Goal: Task Accomplishment & Management: Complete application form

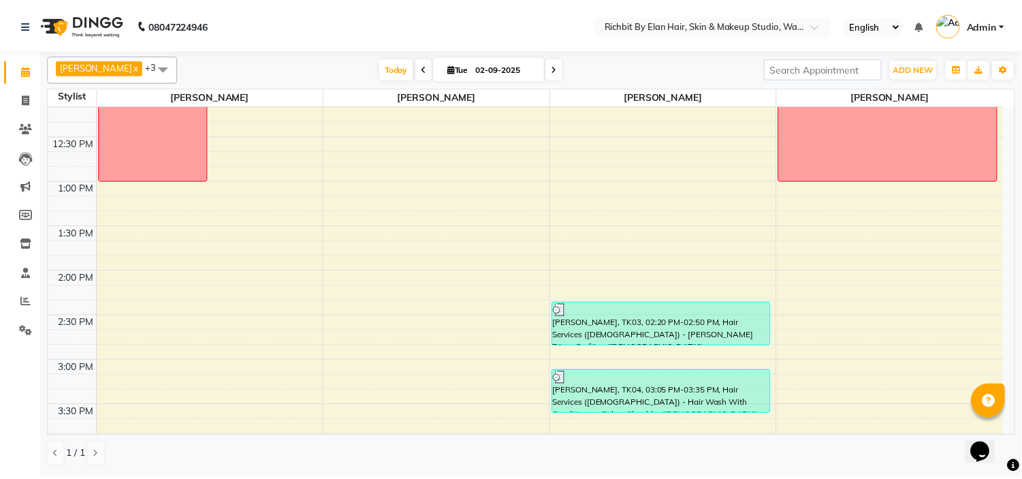
scroll to position [71, 0]
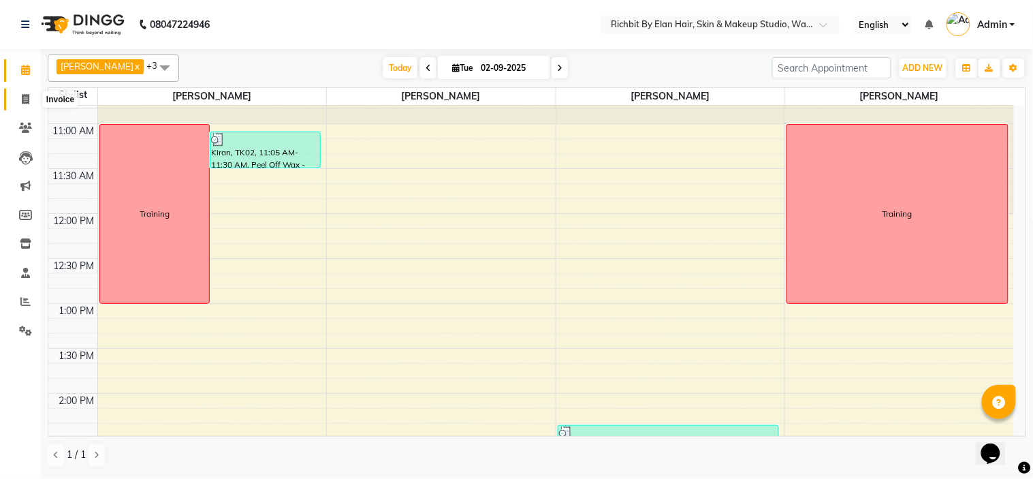
click at [23, 99] on icon at bounding box center [25, 99] width 7 height 10
select select "4114"
select select "service"
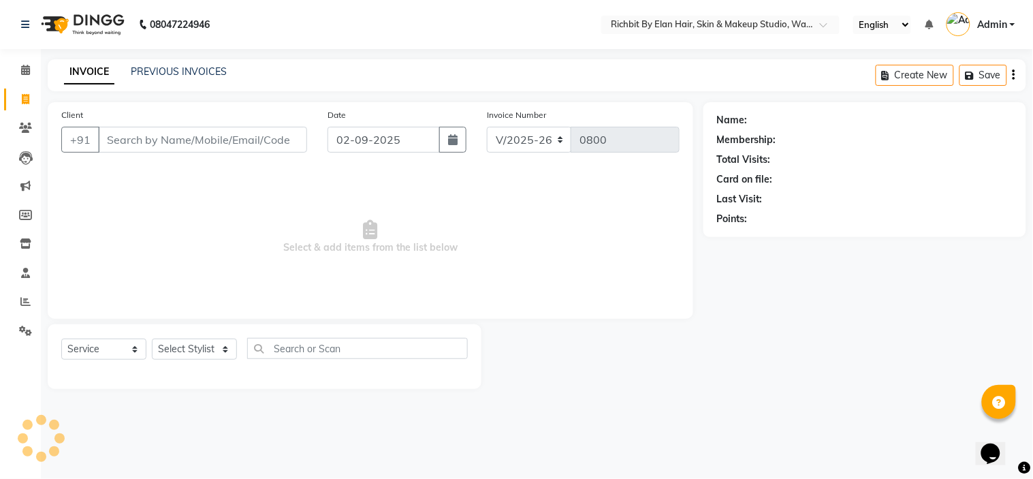
click at [178, 131] on input "Client" at bounding box center [202, 140] width 209 height 26
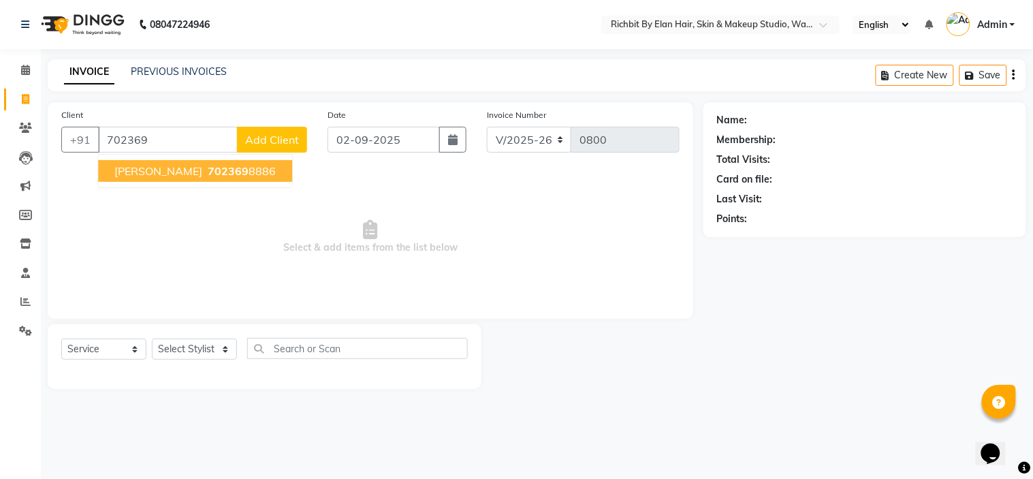
click at [205, 172] on ngb-highlight "702369 8886" at bounding box center [240, 171] width 71 height 14
type input "7023698886"
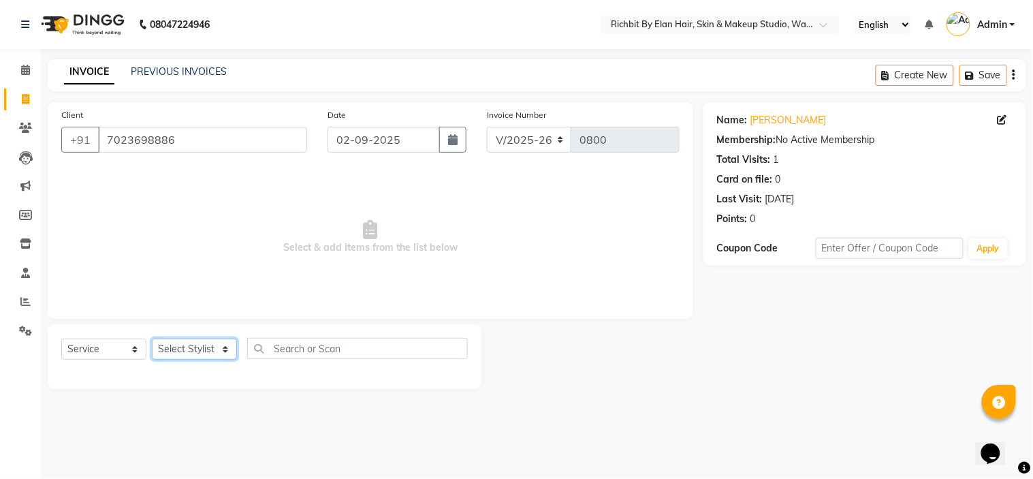
click at [197, 350] on select "Select Stylist [PERSON_NAME] [PERSON_NAME] [PERSON_NAME] [PERSON_NAME] [PERSON_…" at bounding box center [194, 348] width 85 height 21
select select "39151"
click at [152, 339] on select "Select Stylist [PERSON_NAME] [PERSON_NAME] [PERSON_NAME] [PERSON_NAME] [PERSON_…" at bounding box center [194, 348] width 85 height 21
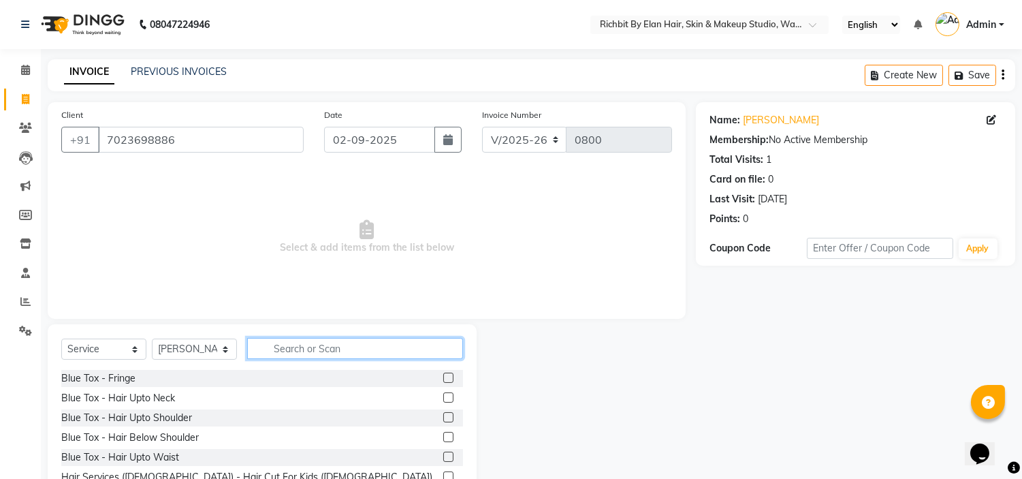
click at [316, 349] on input "text" at bounding box center [355, 348] width 216 height 21
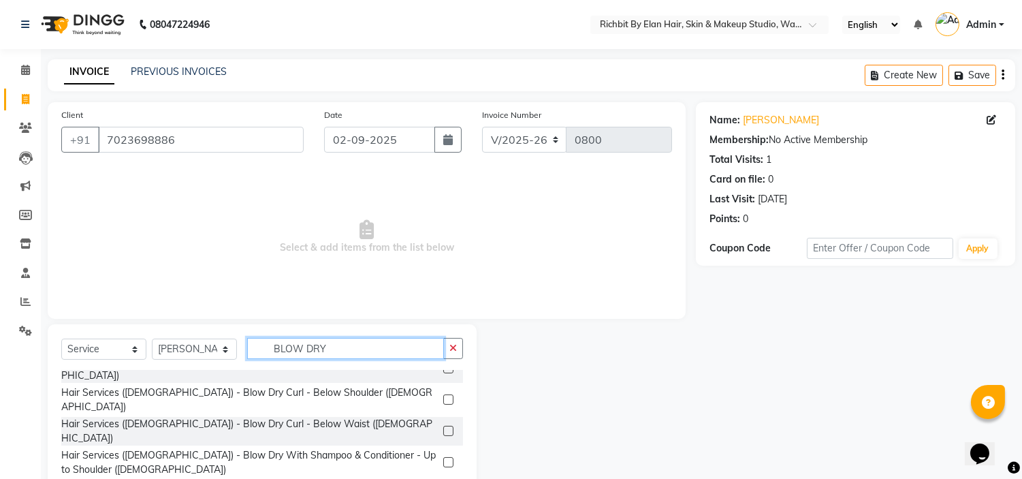
scroll to position [16, 0]
type input "BLOW DRY"
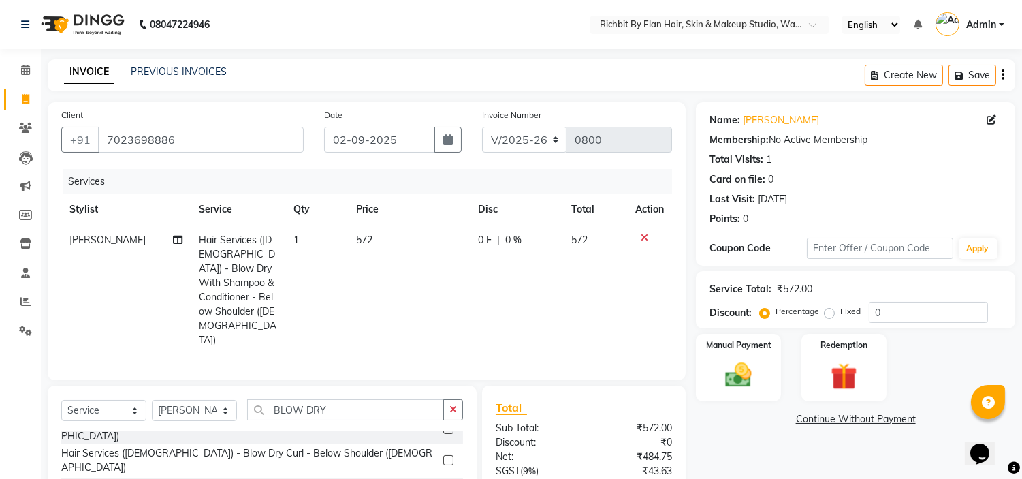
checkbox input "false"
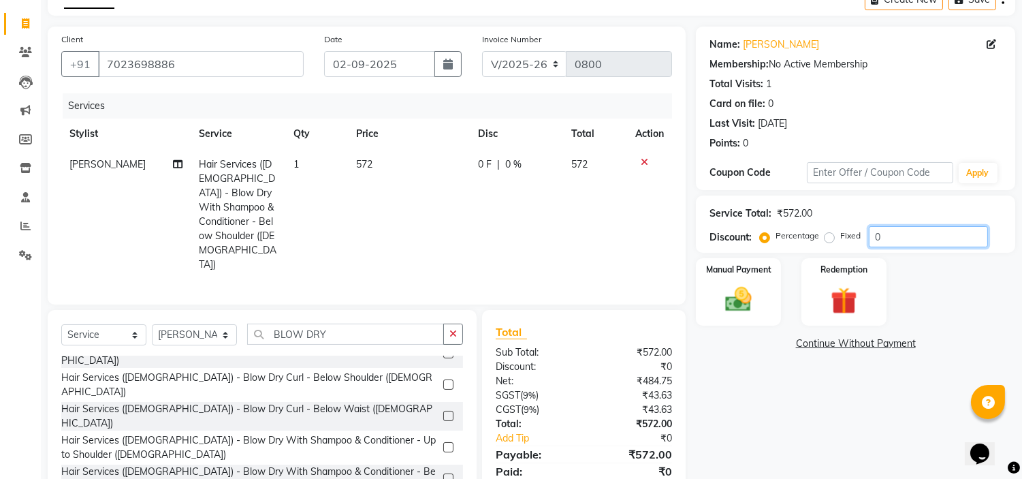
click at [906, 234] on input "0" at bounding box center [928, 236] width 119 height 21
type input "015"
click at [494, 163] on span "85.8 F" at bounding box center [490, 164] width 27 height 14
select select "39151"
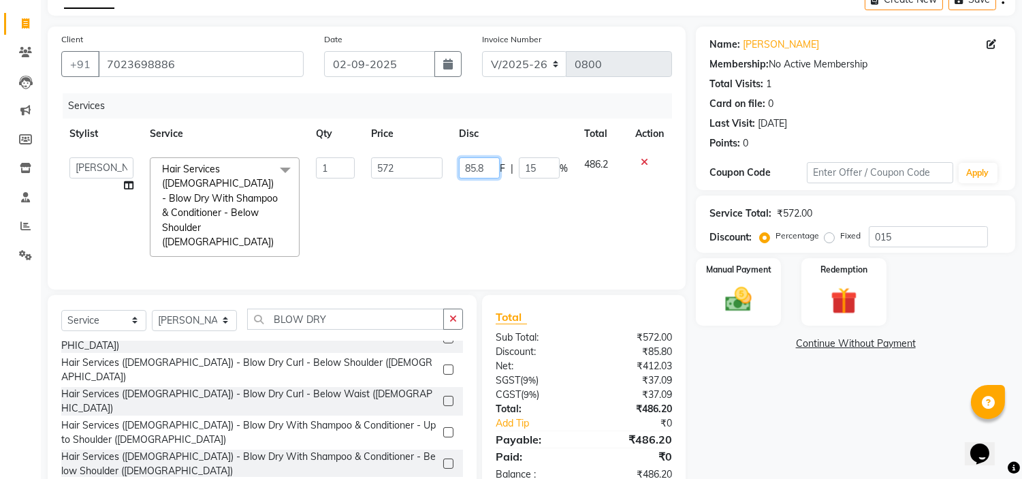
click at [486, 167] on input "85.8" at bounding box center [479, 167] width 41 height 21
type input "85"
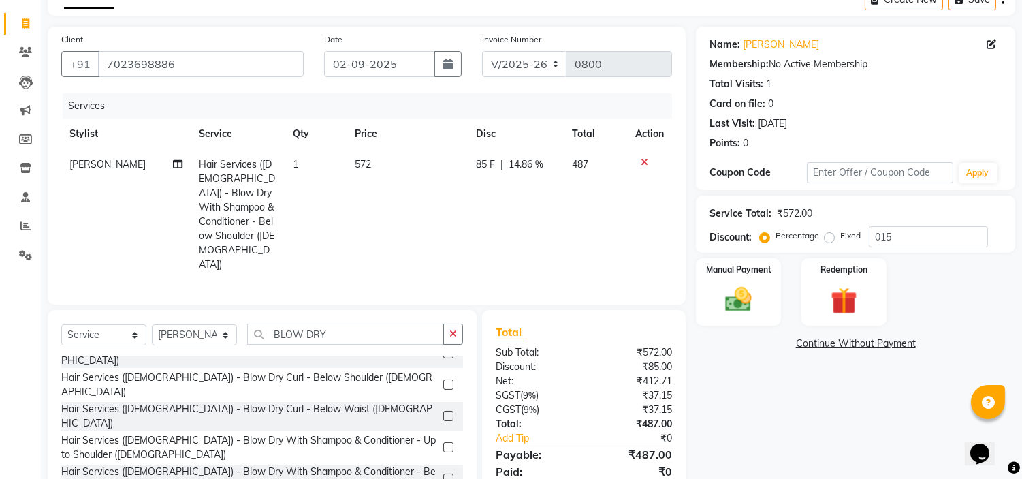
click at [787, 392] on div "Name: [PERSON_NAME] Membership: No Active Membership Total Visits: 1 Card on fi…" at bounding box center [861, 269] width 330 height 484
click at [482, 159] on span "85 F" at bounding box center [485, 164] width 19 height 14
select select "39151"
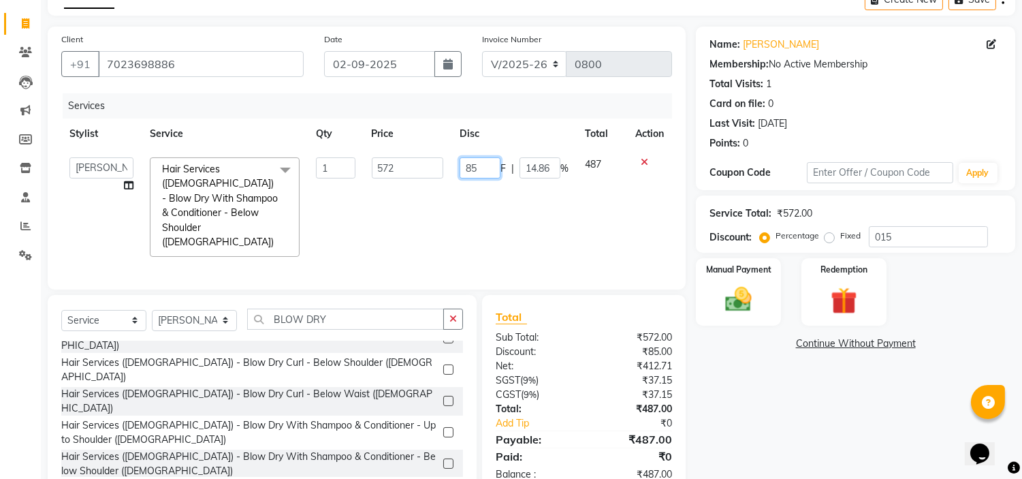
click at [486, 167] on input "85" at bounding box center [480, 167] width 41 height 21
type input "80"
click at [763, 411] on div "Name: [PERSON_NAME] Membership: No Active Membership Total Visits: 1 Card on fi…" at bounding box center [861, 261] width 330 height 469
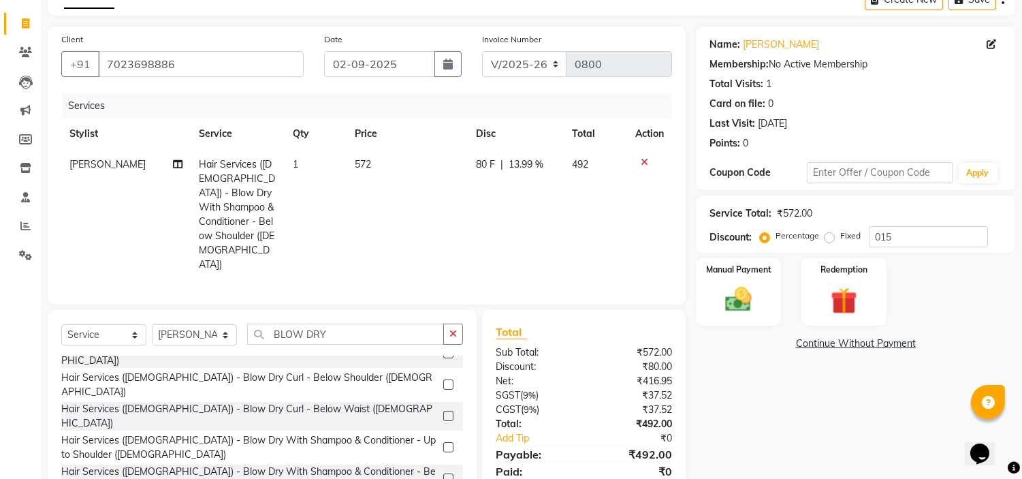
click at [484, 167] on span "80 F" at bounding box center [485, 164] width 19 height 14
select select "39151"
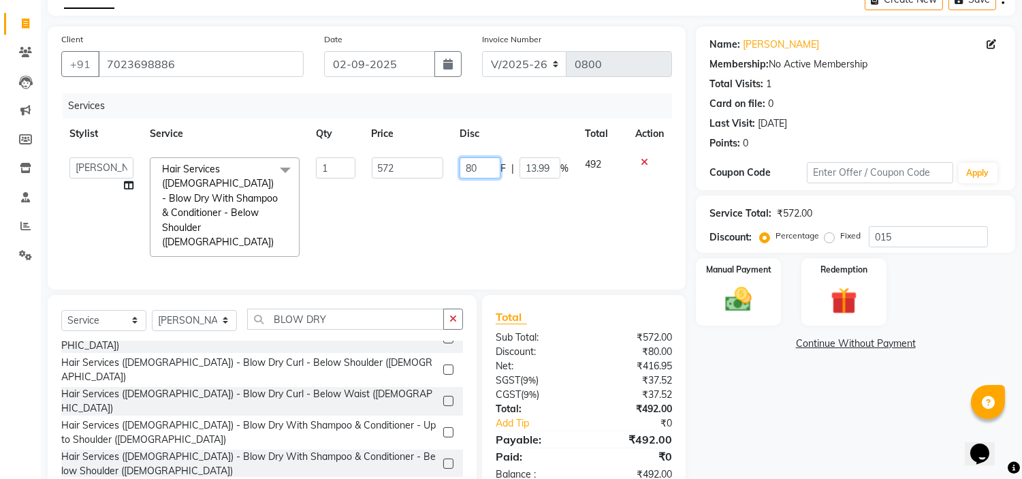
click at [484, 167] on input "80" at bounding box center [480, 167] width 41 height 21
type input "8"
type input "90"
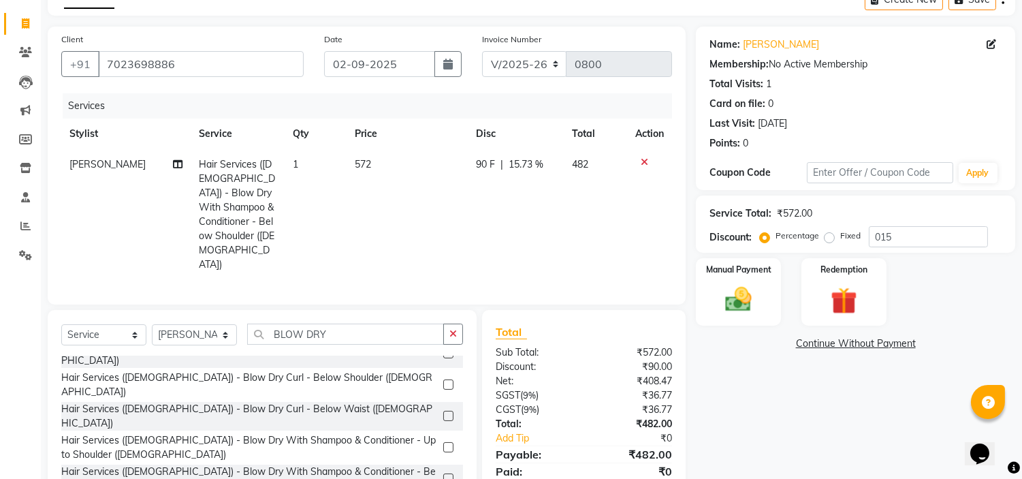
drag, startPoint x: 764, startPoint y: 397, endPoint x: 754, endPoint y: 383, distance: 17.0
click at [764, 398] on div "Name: [PERSON_NAME] Membership: No Active Membership Total Visits: 1 Card on fi…" at bounding box center [861, 269] width 330 height 484
click at [489, 153] on td "90 F | 15.73 %" at bounding box center [516, 214] width 96 height 131
select select "39151"
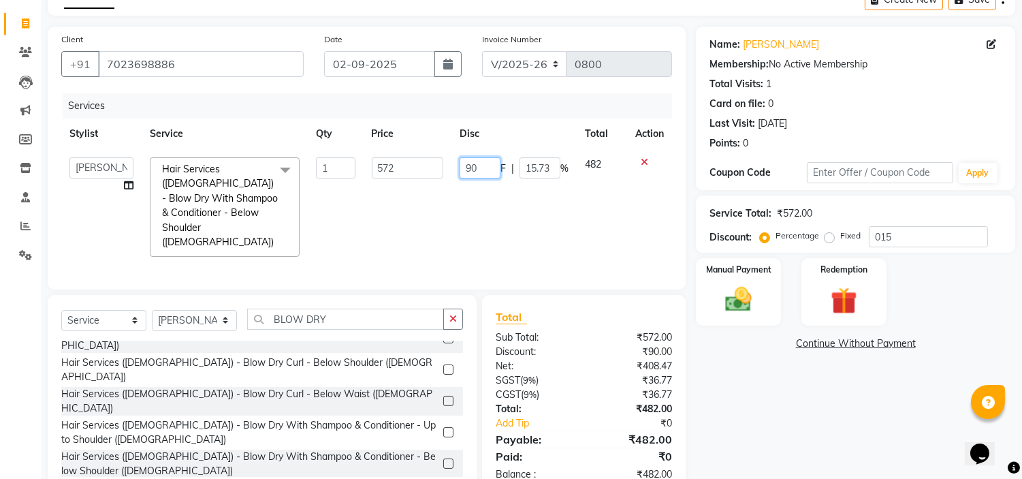
click at [487, 166] on input "90" at bounding box center [480, 167] width 41 height 21
type input "92"
click at [821, 402] on div "Name: [PERSON_NAME] Membership: No Active Membership Total Visits: 1 Card on fi…" at bounding box center [861, 261] width 330 height 469
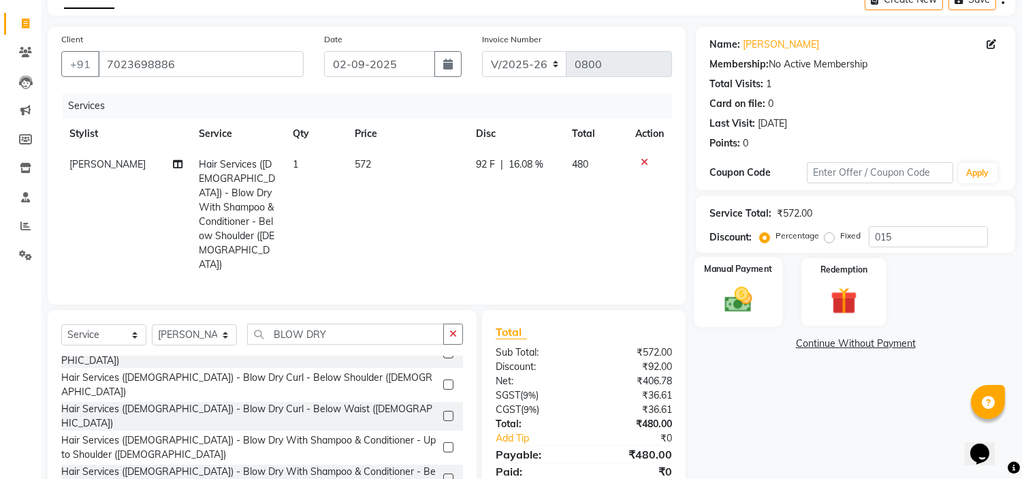
scroll to position [110, 0]
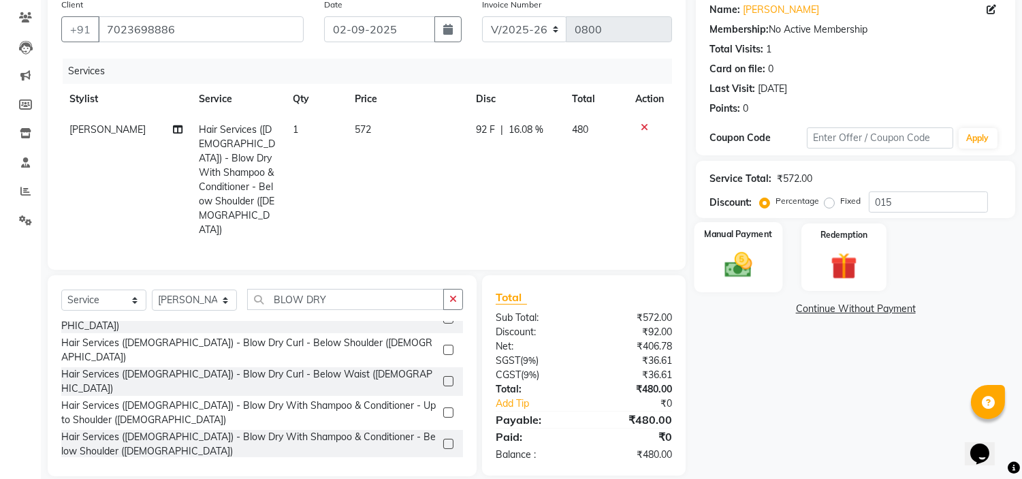
click at [717, 263] on img at bounding box center [738, 265] width 45 height 32
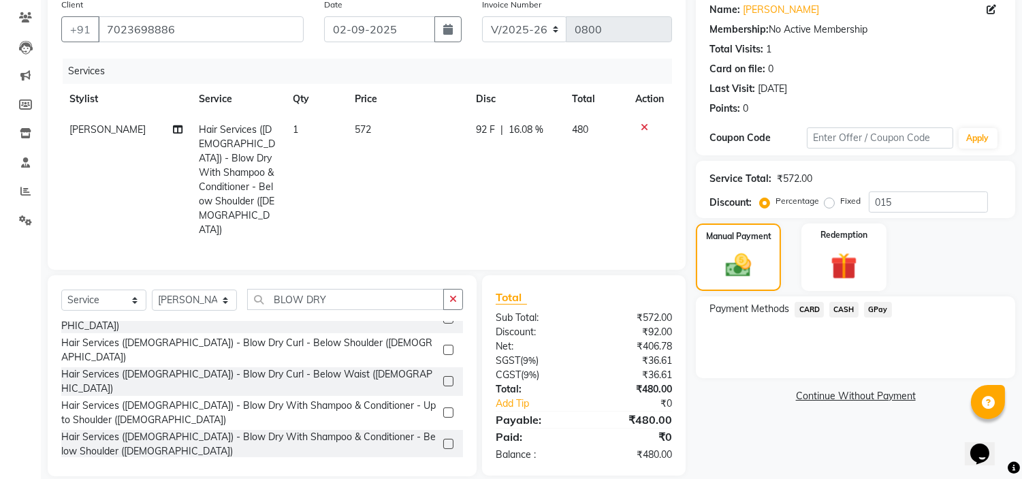
click at [884, 313] on span "GPay" at bounding box center [878, 310] width 28 height 16
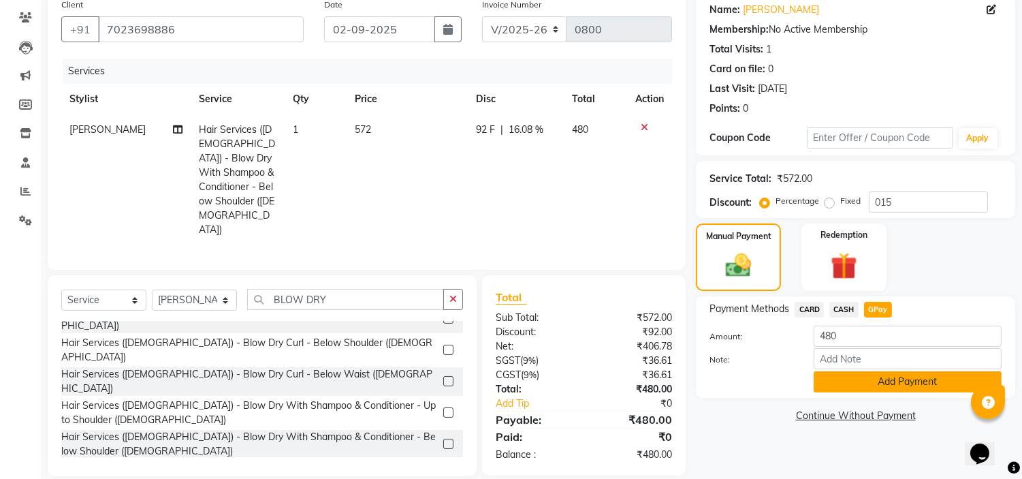
click at [861, 379] on button "Add Payment" at bounding box center [908, 381] width 188 height 21
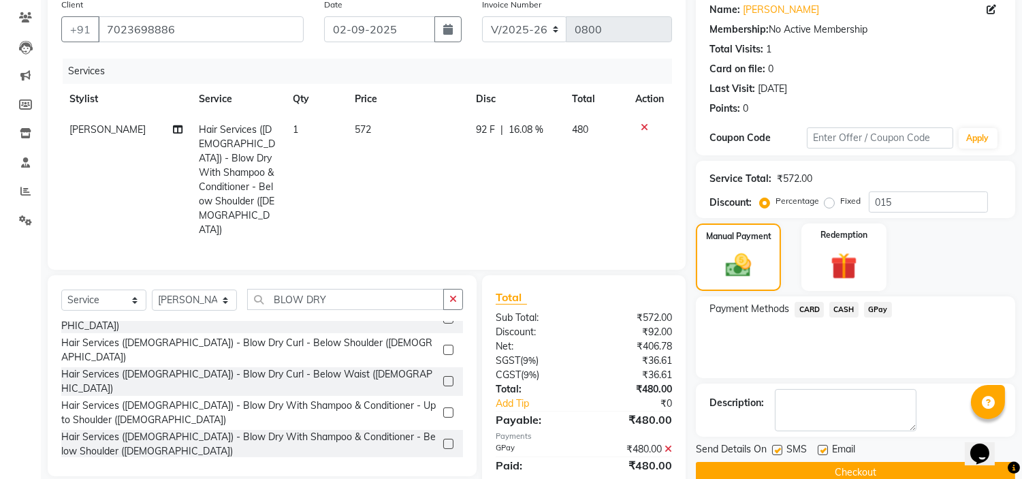
click at [865, 468] on button "Checkout" at bounding box center [855, 472] width 319 height 21
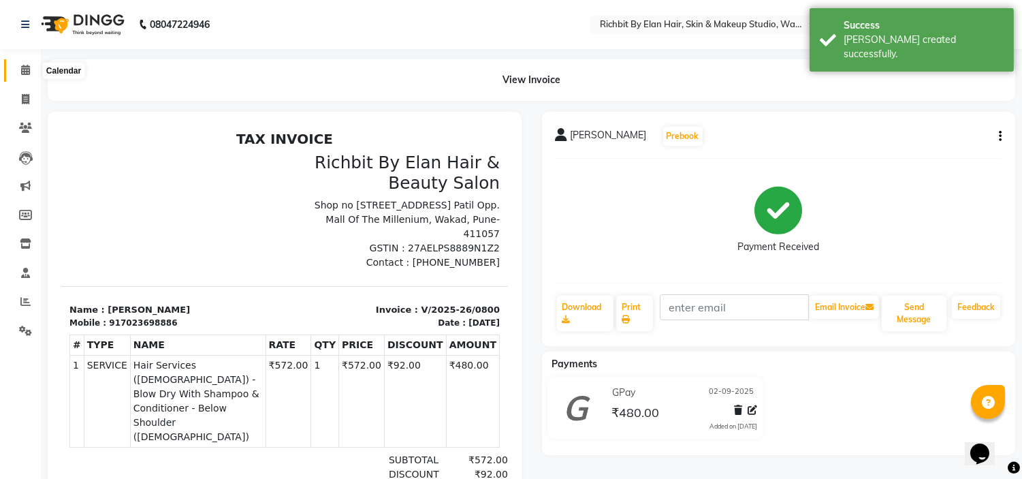
click at [25, 70] on icon at bounding box center [25, 70] width 9 height 10
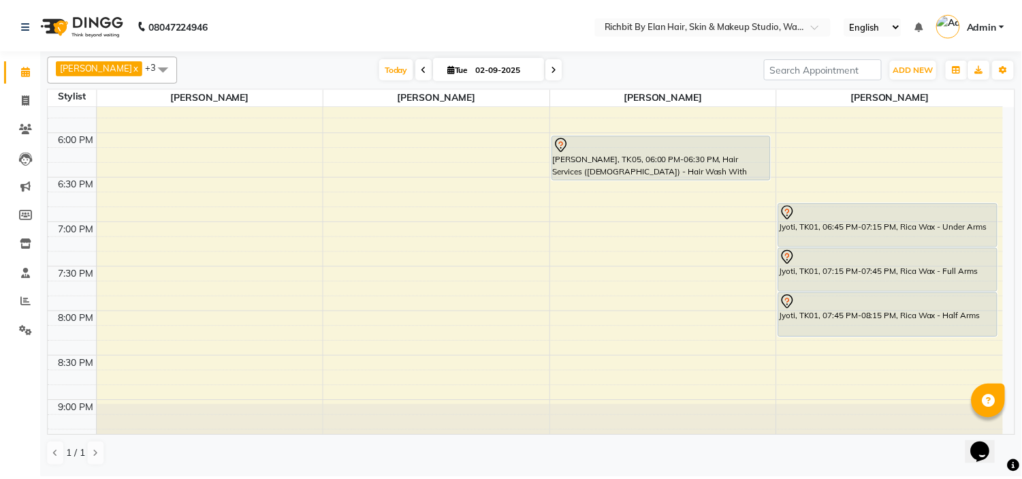
scroll to position [601, 0]
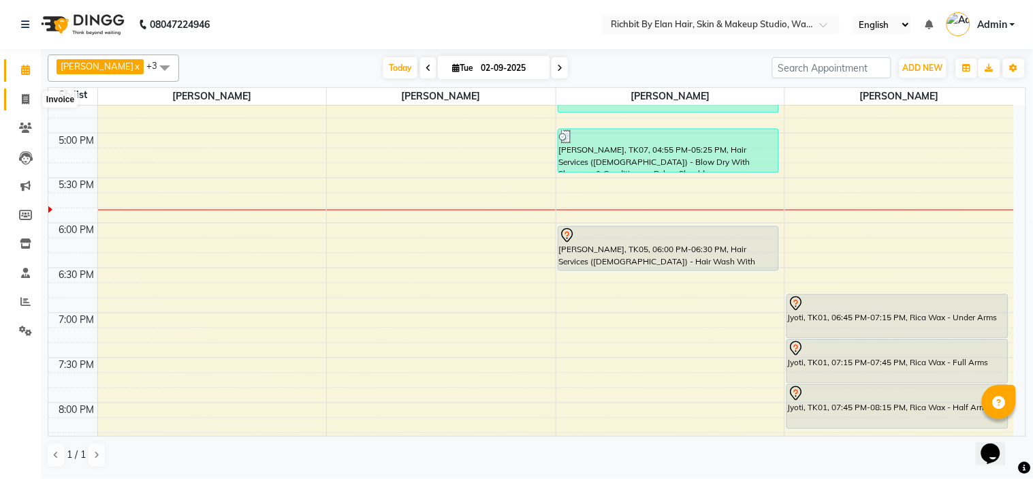
click at [16, 98] on span at bounding box center [26, 100] width 24 height 16
select select "service"
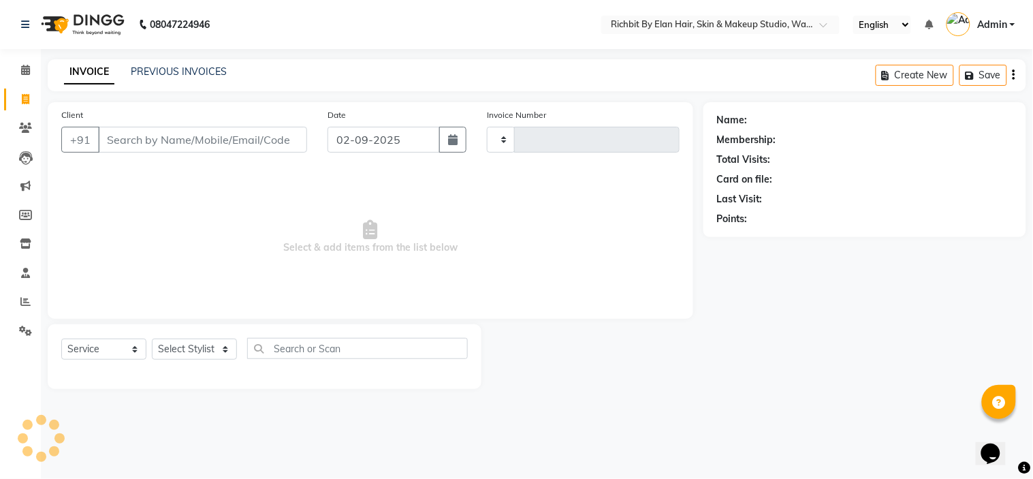
type input "0801"
select select "4114"
click at [166, 338] on div "Select Service Product Membership Package Voucher Prepaid Gift Card Select Styl…" at bounding box center [264, 354] width 406 height 32
click at [172, 349] on select "Select Stylist [PERSON_NAME] [PERSON_NAME] [PERSON_NAME] [PERSON_NAME] [PERSON_…" at bounding box center [194, 348] width 85 height 21
select select "39151"
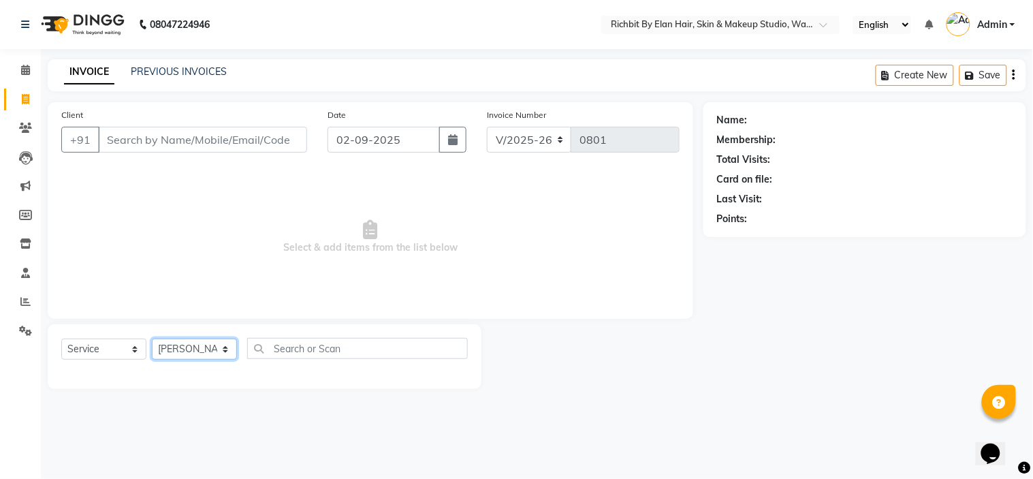
click at [152, 339] on select "Select Stylist [PERSON_NAME] [PERSON_NAME] [PERSON_NAME] [PERSON_NAME] [PERSON_…" at bounding box center [194, 348] width 85 height 21
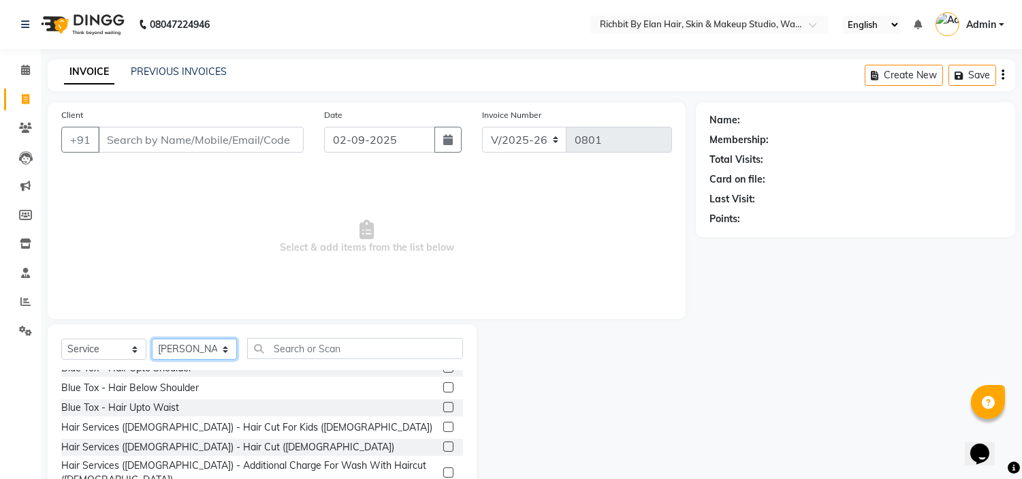
scroll to position [76, 0]
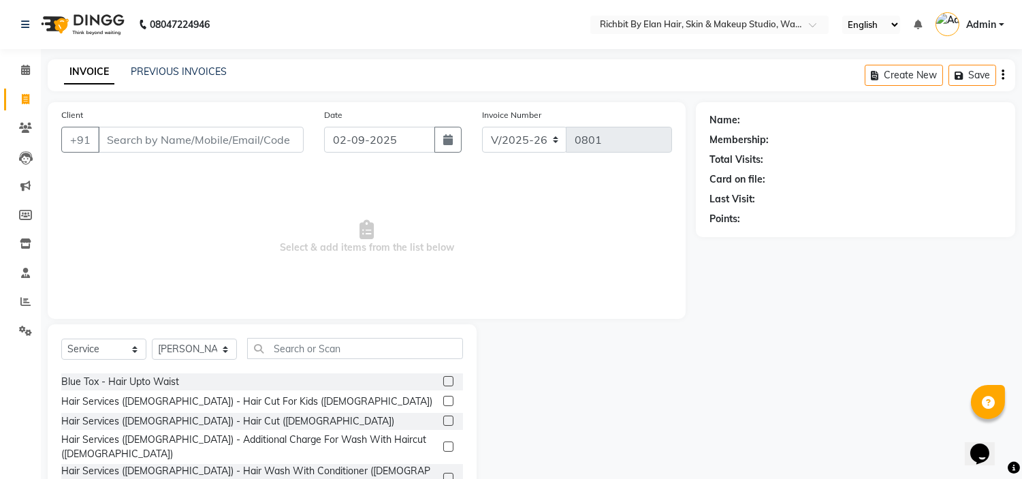
click at [443, 473] on label at bounding box center [448, 478] width 10 height 10
click at [443, 474] on input "checkbox" at bounding box center [447, 478] width 9 height 9
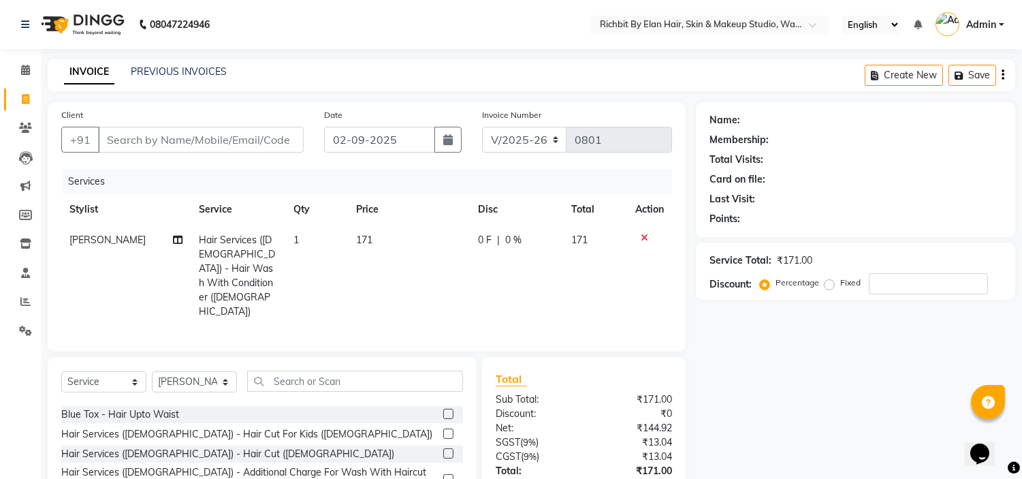
checkbox input "false"
click at [884, 280] on input "number" at bounding box center [928, 283] width 119 height 21
type input "30"
click at [488, 248] on td "51.3 F | 30 %" at bounding box center [515, 276] width 95 height 102
select select "39151"
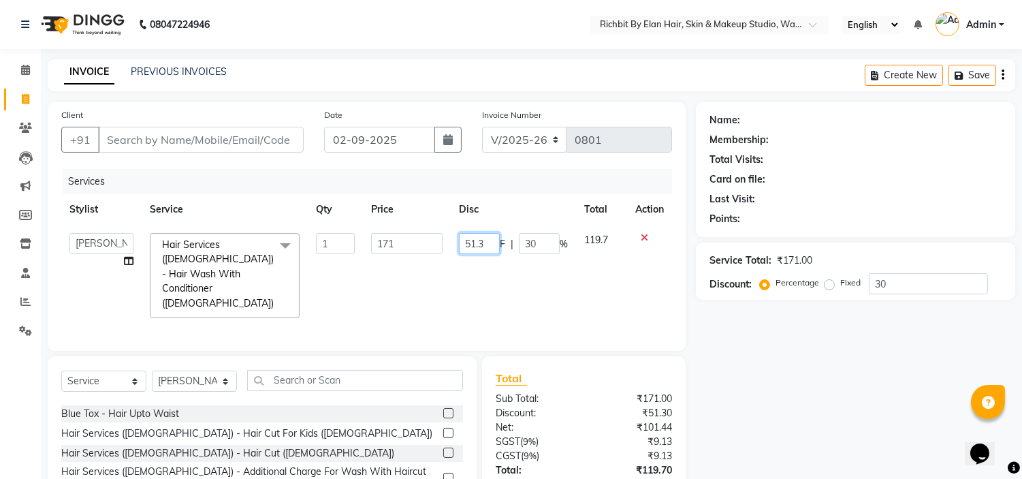
click at [492, 246] on input "51.3" at bounding box center [479, 243] width 41 height 21
type input "51"
click at [505, 259] on td "51 F | 30 %" at bounding box center [513, 275] width 125 height 101
select select "39151"
drag, startPoint x: 243, startPoint y: 119, endPoint x: 241, endPoint y: 132, distance: 13.1
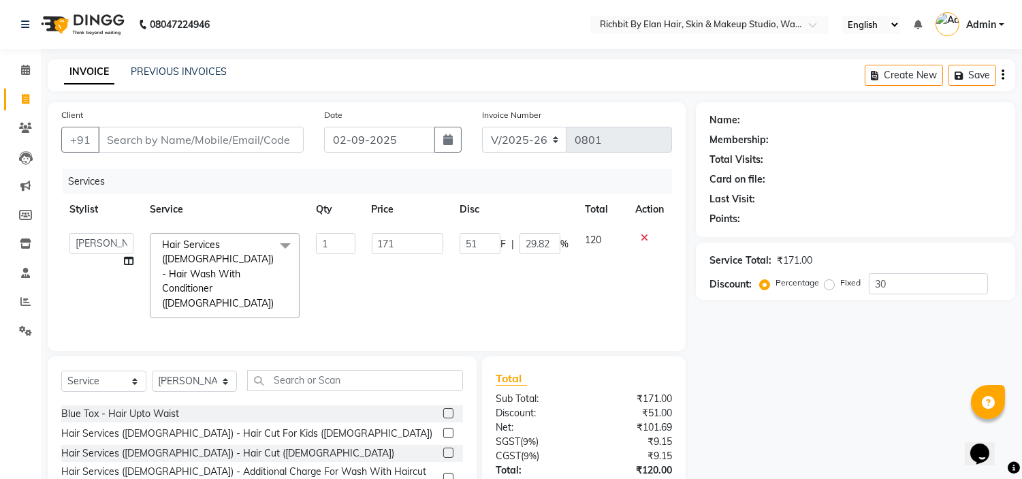
click at [242, 121] on div "Client +91" at bounding box center [182, 136] width 263 height 56
click at [241, 132] on input "Client" at bounding box center [201, 140] width 206 height 26
type input "R"
type input "0"
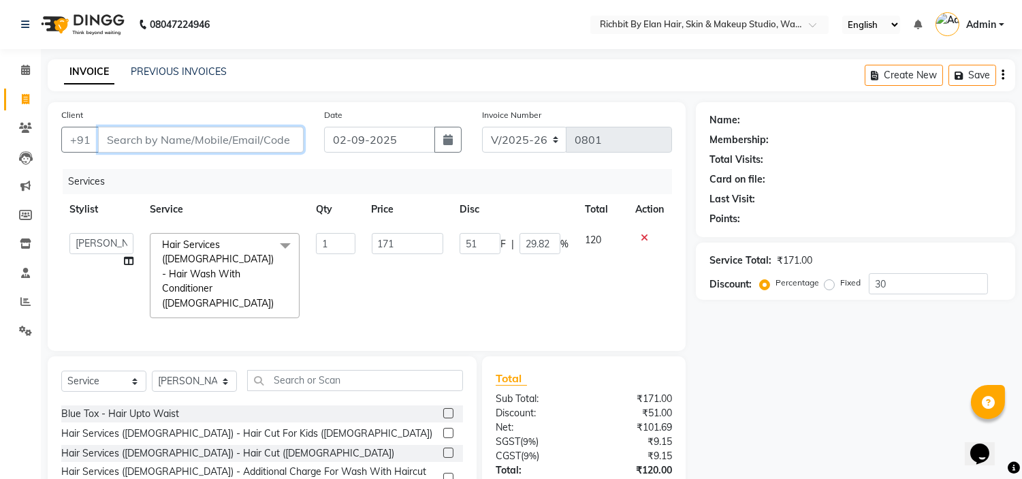
type input "0"
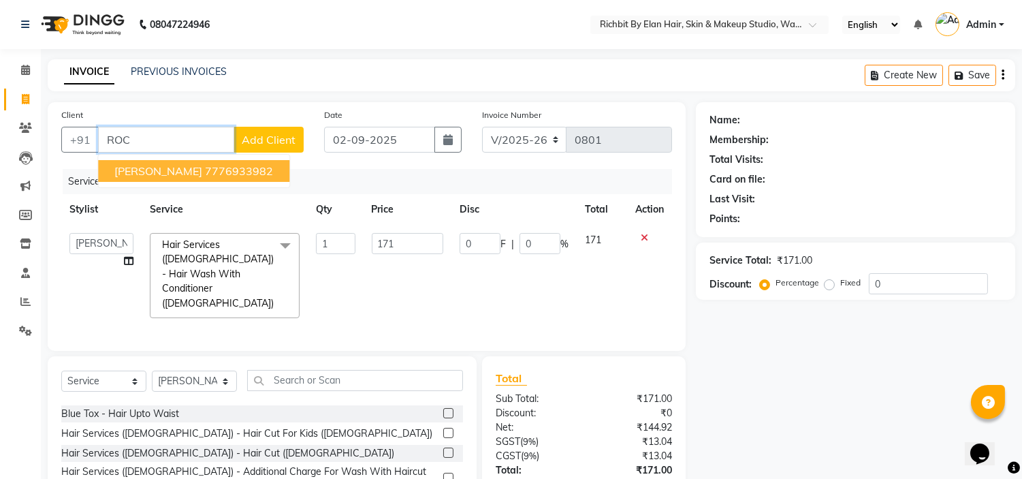
click at [227, 172] on ngb-highlight "7776933982" at bounding box center [239, 171] width 68 height 14
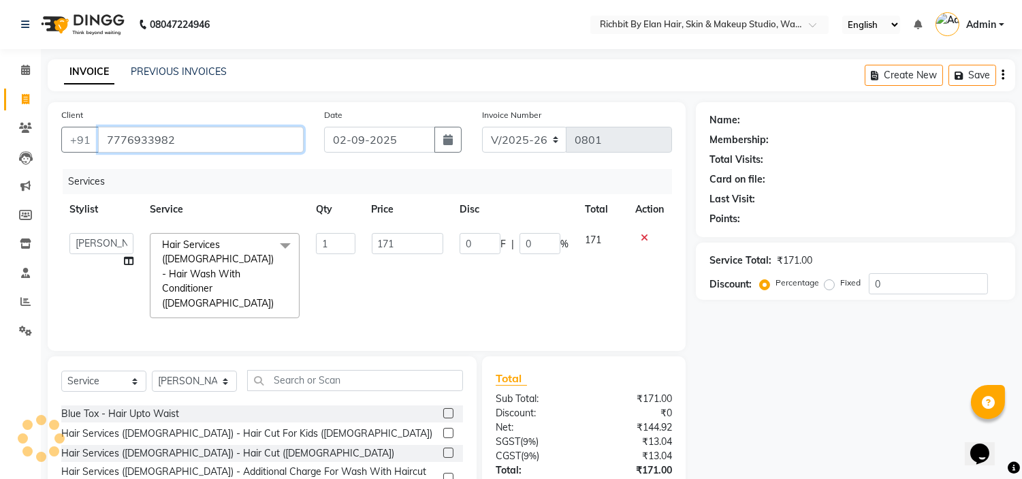
type input "7776933982"
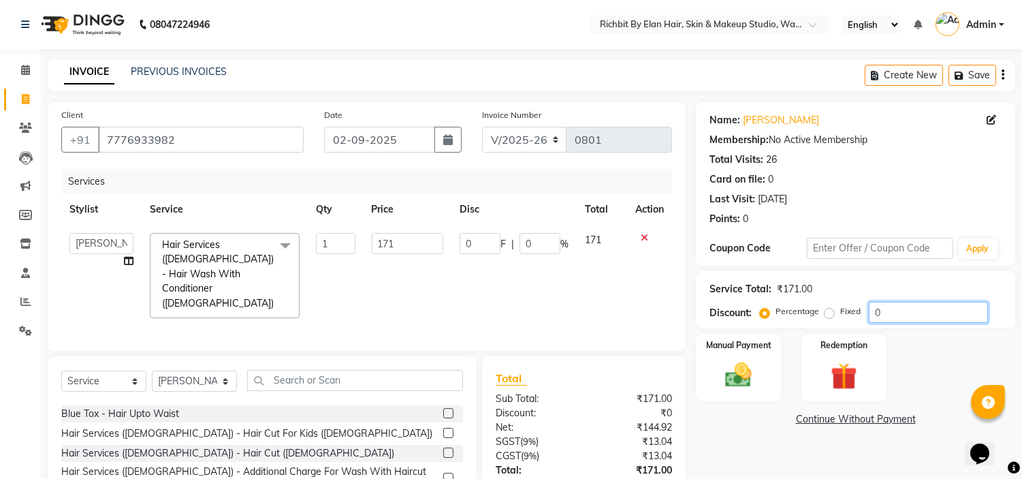
click at [880, 309] on input "0" at bounding box center [928, 312] width 119 height 21
type input "03"
type input "5.13"
type input "3"
type input "030"
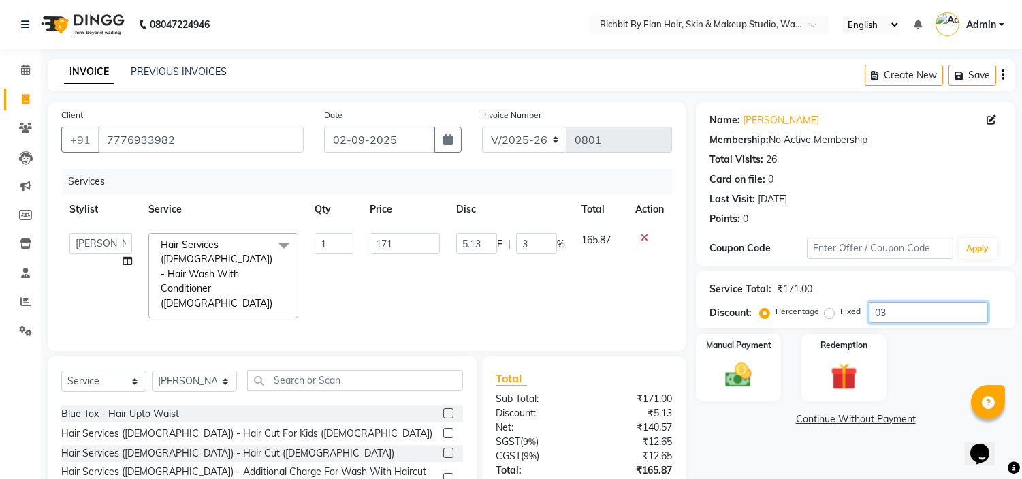
type input "51.3"
type input "30"
type input "030"
click at [485, 242] on input "51.3" at bounding box center [479, 243] width 41 height 21
type input "51"
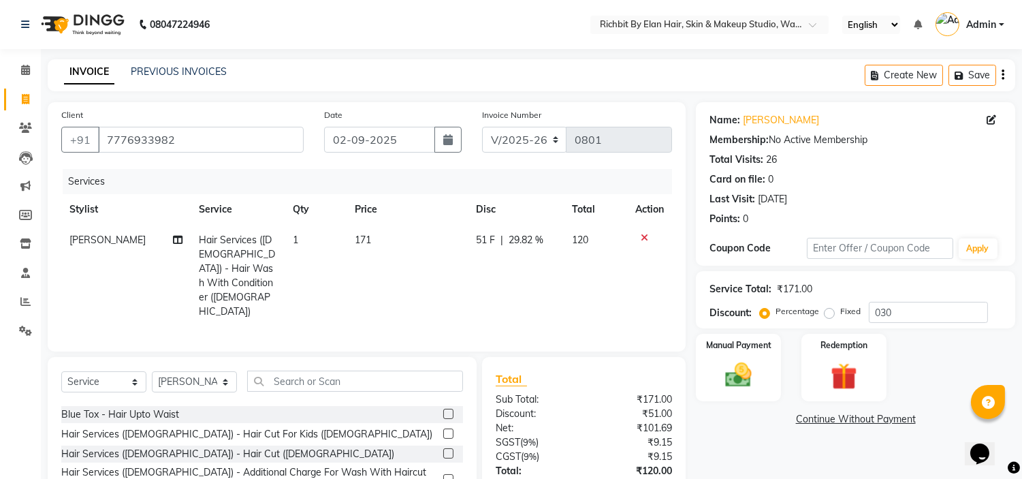
click at [505, 262] on td "51 F | 29.82 %" at bounding box center [516, 276] width 96 height 102
select select "39151"
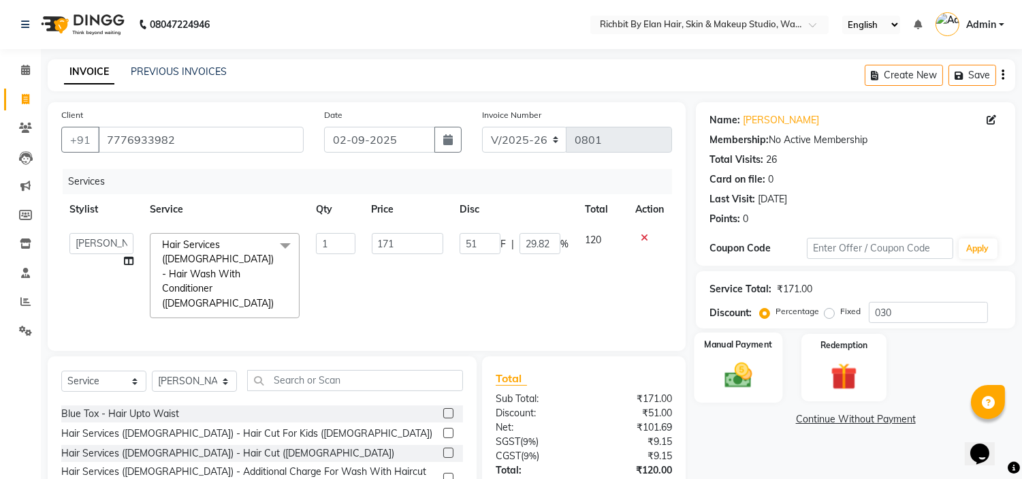
drag, startPoint x: 716, startPoint y: 376, endPoint x: 726, endPoint y: 383, distance: 12.3
click at [716, 377] on img at bounding box center [738, 375] width 45 height 32
